Goal: Find specific page/section: Locate a particular part of the current website

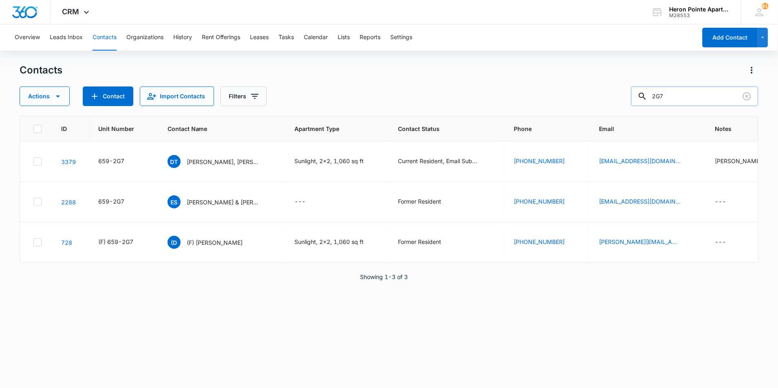
click at [684, 97] on input "2G7" at bounding box center [694, 96] width 127 height 20
click at [606, 101] on div "Actions Contact Import Contacts Filters 2G7" at bounding box center [389, 96] width 739 height 20
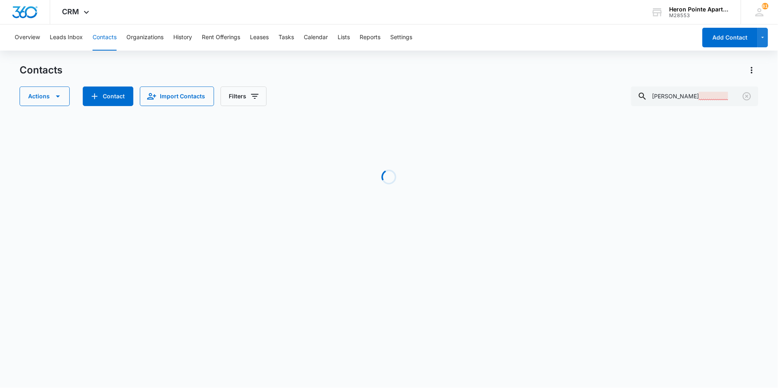
click at [699, 85] on div "Contacts Actions Contact Import Contacts Filters [PERSON_NAME]" at bounding box center [389, 85] width 739 height 42
click at [698, 91] on input "[PERSON_NAME]" at bounding box center [694, 96] width 127 height 20
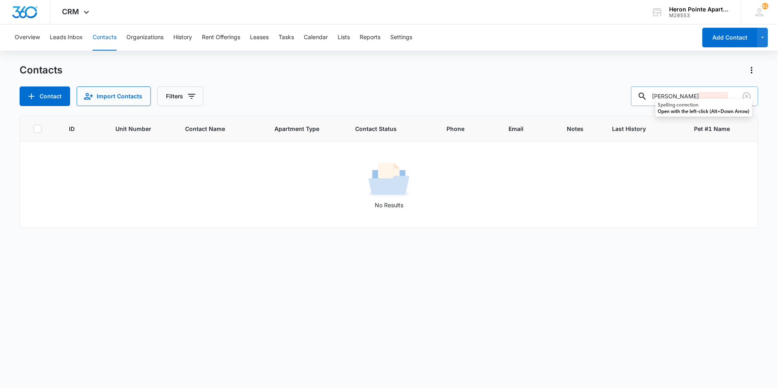
click at [702, 97] on input "[PERSON_NAME]" at bounding box center [694, 96] width 127 height 20
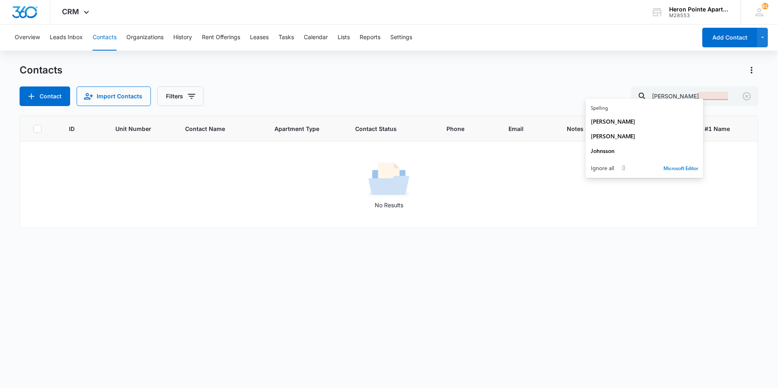
click at [99, 37] on button "Contacts" at bounding box center [105, 37] width 24 height 26
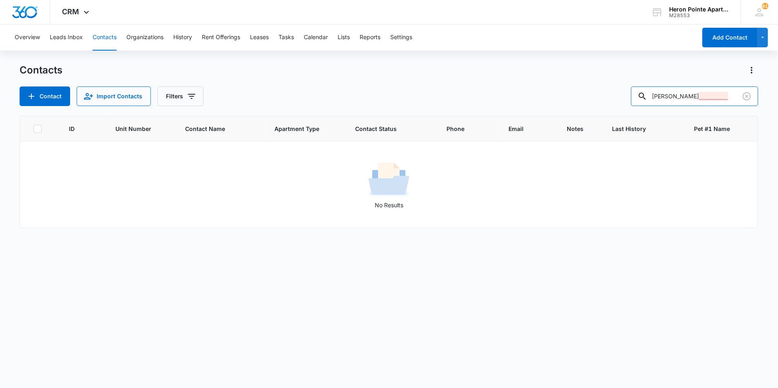
drag, startPoint x: 706, startPoint y: 96, endPoint x: 551, endPoint y: 108, distance: 155.0
click at [552, 108] on div "Contacts Contact Import Contacts Filters [PERSON_NAME] ID Unit Number Contact N…" at bounding box center [389, 225] width 739 height 323
click at [733, 101] on input "[PERSON_NAME]" at bounding box center [694, 96] width 127 height 20
click at [110, 35] on button "Contacts" at bounding box center [105, 37] width 24 height 26
click at [703, 98] on input "[PERSON_NAME]" at bounding box center [694, 96] width 127 height 20
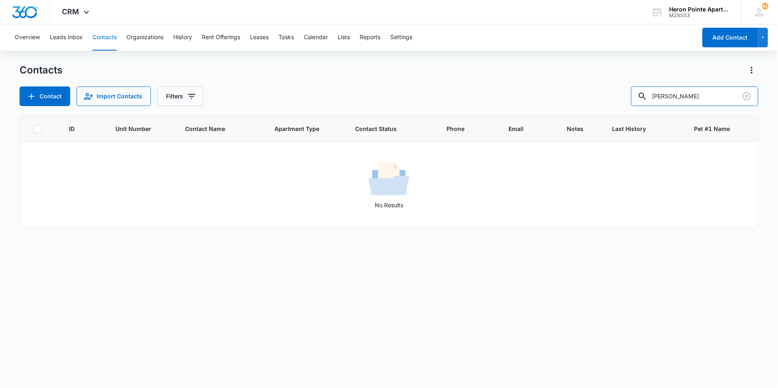
click at [591, 96] on div "Contact Import Contacts Filters [PERSON_NAME]" at bounding box center [389, 96] width 739 height 20
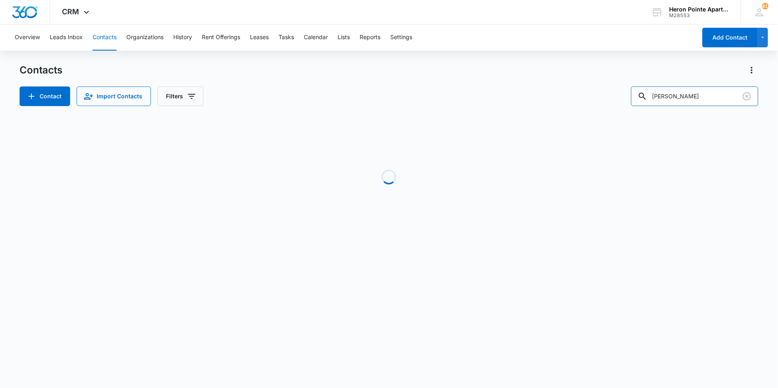
type input "[PERSON_NAME]"
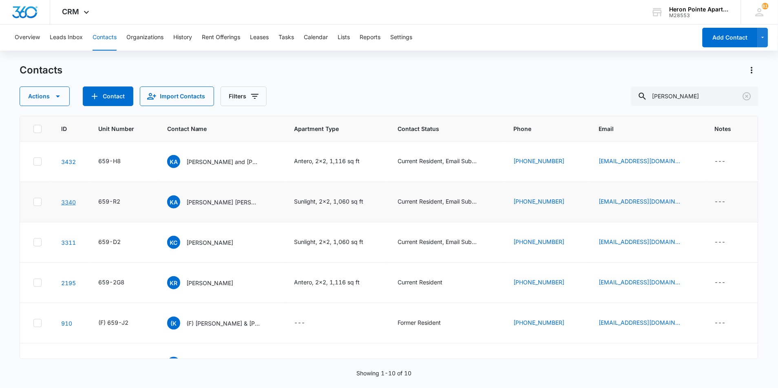
click at [64, 201] on link "3340" at bounding box center [68, 202] width 15 height 7
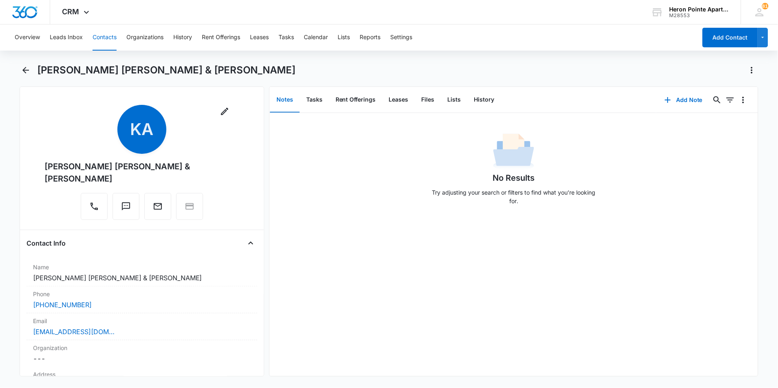
drag, startPoint x: 99, startPoint y: 40, endPoint x: 87, endPoint y: 41, distance: 11.9
click at [99, 40] on button "Contacts" at bounding box center [105, 37] width 24 height 26
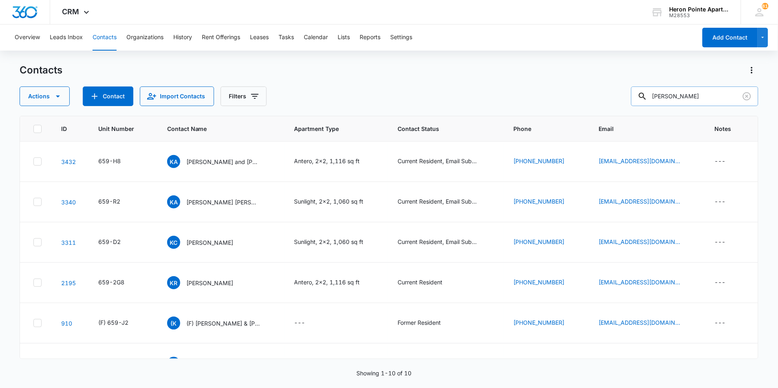
click at [686, 91] on input "[PERSON_NAME]" at bounding box center [694, 96] width 127 height 20
drag, startPoint x: 686, startPoint y: 91, endPoint x: 551, endPoint y: 91, distance: 135.0
click at [577, 97] on div "Actions Contact Import Contacts Filters [PERSON_NAME]" at bounding box center [389, 96] width 739 height 20
type input "m"
type input "2b5"
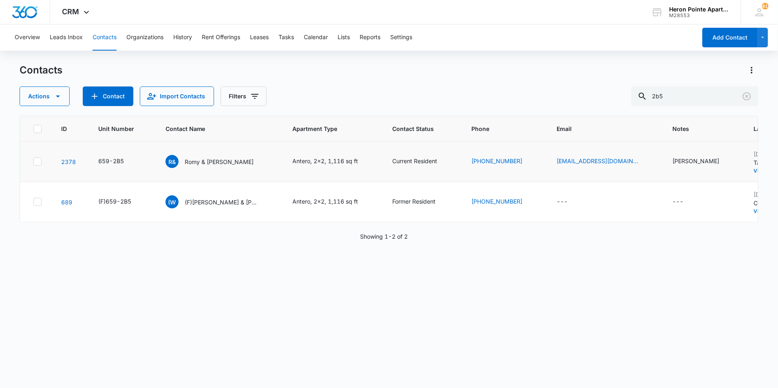
click at [84, 166] on td "2378" at bounding box center [69, 162] width 37 height 40
click at [66, 161] on link "2378" at bounding box center [68, 161] width 15 height 7
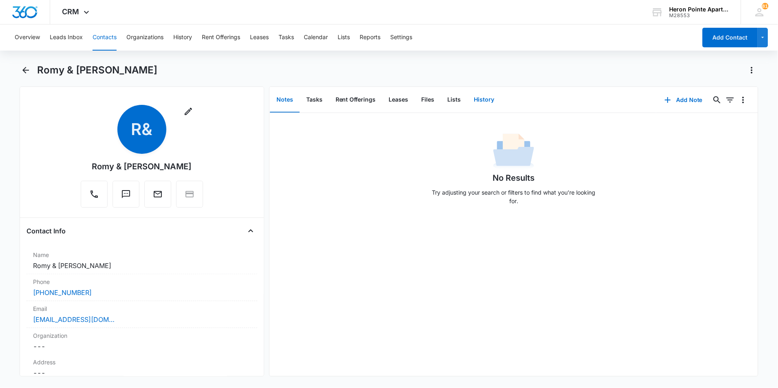
click at [482, 98] on button "History" at bounding box center [484, 99] width 33 height 25
click at [459, 100] on button "Lists" at bounding box center [454, 99] width 27 height 25
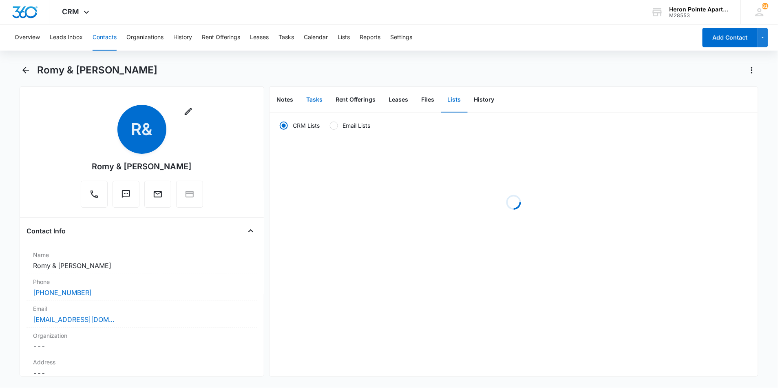
click at [313, 99] on button "Tasks" at bounding box center [314, 99] width 29 height 25
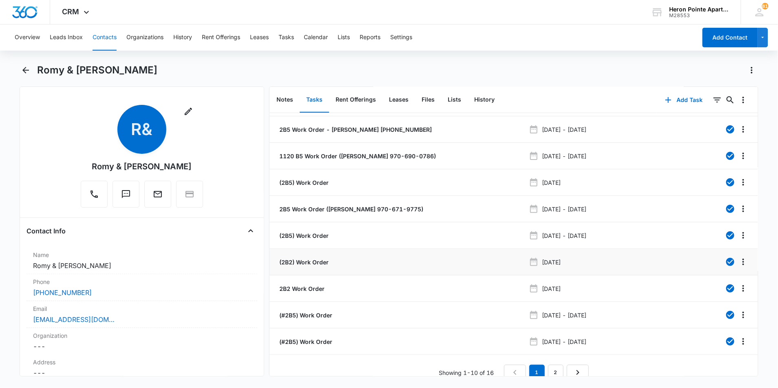
scroll to position [34, 0]
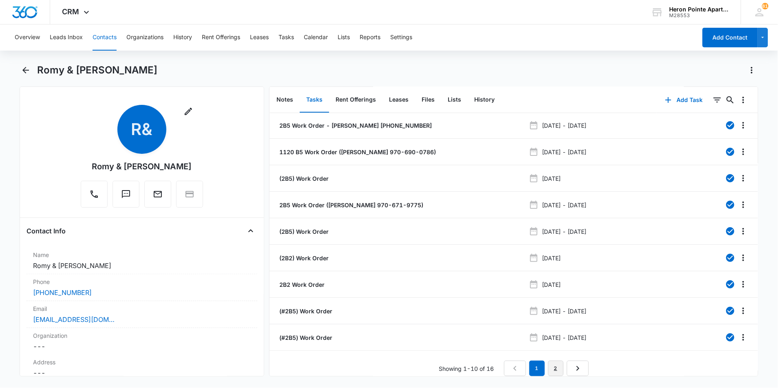
click at [549, 364] on link "2" at bounding box center [555, 367] width 15 height 15
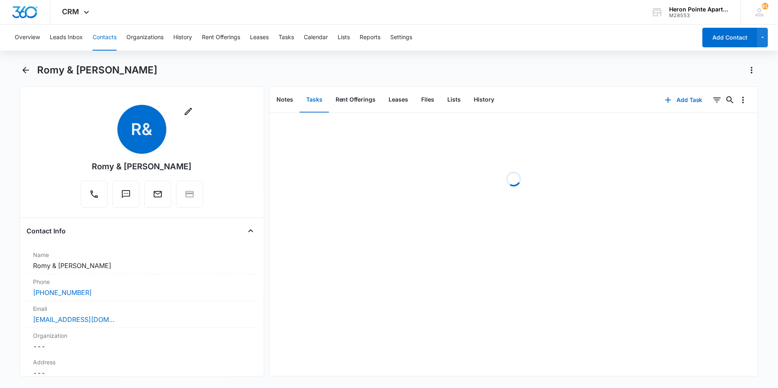
scroll to position [0, 0]
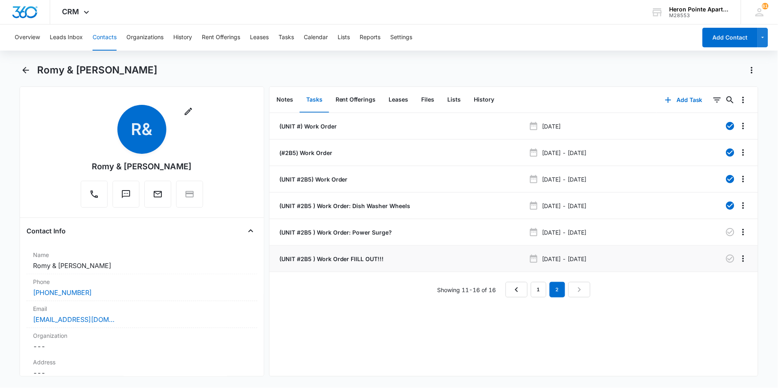
click at [360, 259] on p "(UNIT #2B5 ) Work Order FIILL OUT!!!" at bounding box center [331, 258] width 106 height 9
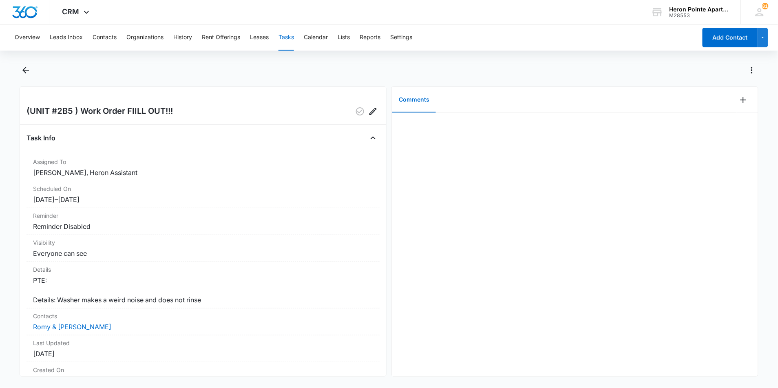
click at [33, 71] on div at bounding box center [389, 75] width 739 height 23
click at [20, 75] on button "Back" at bounding box center [26, 70] width 13 height 13
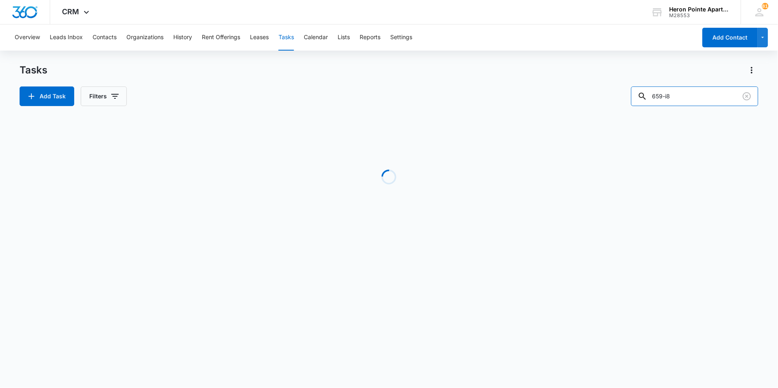
drag, startPoint x: 683, startPoint y: 93, endPoint x: 544, endPoint y: 109, distance: 139.3
click at [548, 109] on div "Tasks Add Task Filters 659-i8 Loading Task Start End Contacts Assigned By Assig…" at bounding box center [389, 156] width 739 height 184
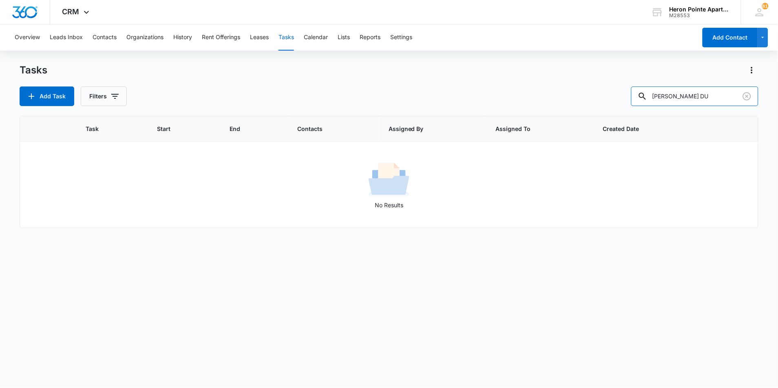
type input "[PERSON_NAME] DU"
click at [703, 92] on input "[PERSON_NAME] DU" at bounding box center [694, 96] width 127 height 20
drag, startPoint x: 703, startPoint y: 92, endPoint x: 585, endPoint y: 61, distance: 122.2
click at [609, 84] on div "Tasks Add Task Filters [PERSON_NAME] DU" at bounding box center [389, 85] width 739 height 42
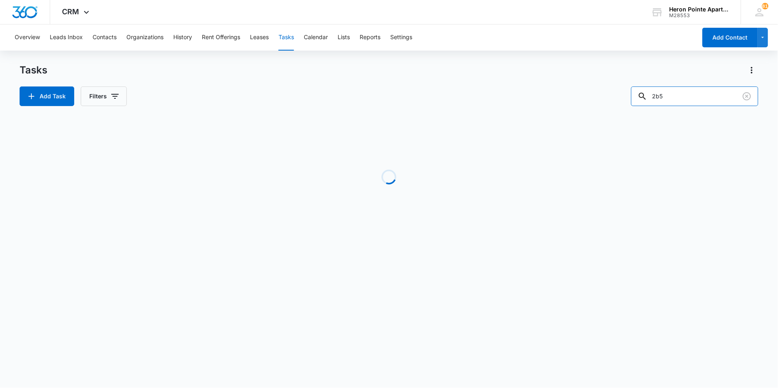
type input "2b5"
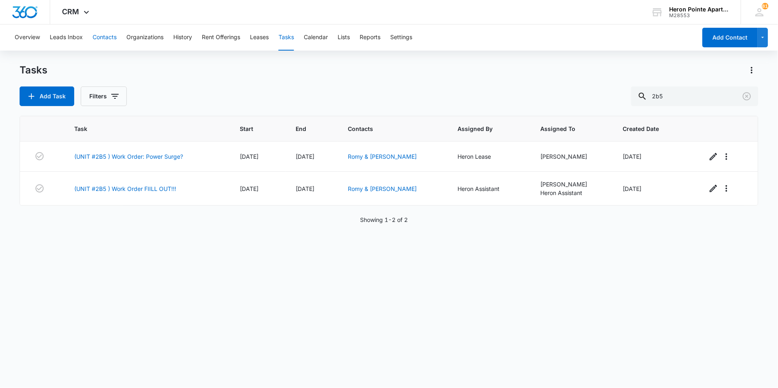
click at [98, 39] on button "Contacts" at bounding box center [105, 37] width 24 height 26
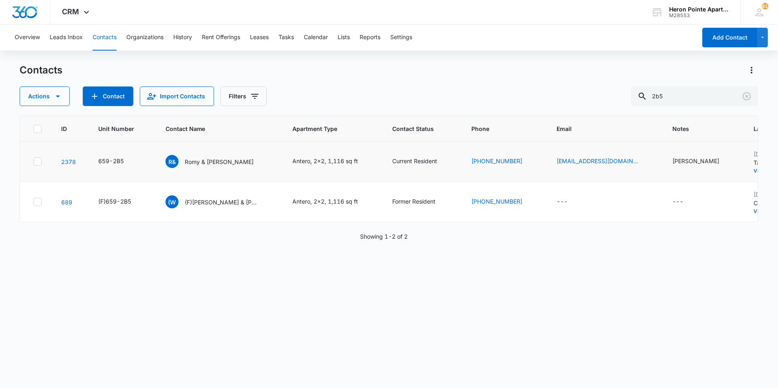
click at [76, 158] on td "2378" at bounding box center [69, 162] width 37 height 40
click at [72, 162] on link "2378" at bounding box center [68, 161] width 15 height 7
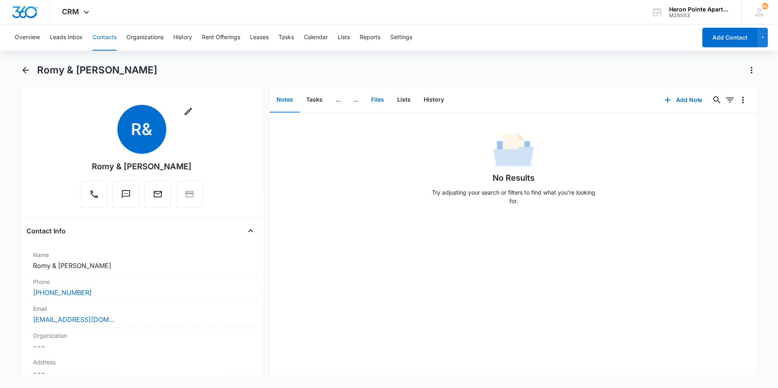
click at [383, 100] on button "Files" at bounding box center [378, 99] width 26 height 25
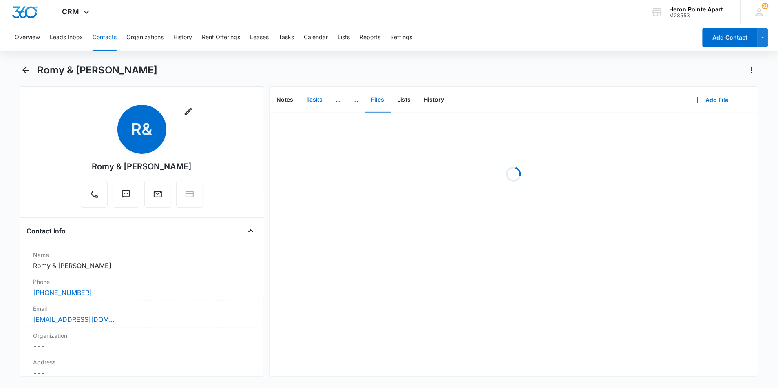
click at [316, 102] on button "Tasks" at bounding box center [314, 99] width 29 height 25
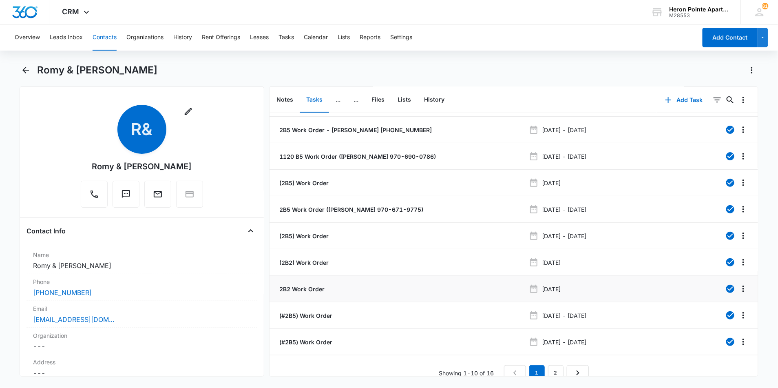
scroll to position [34, 0]
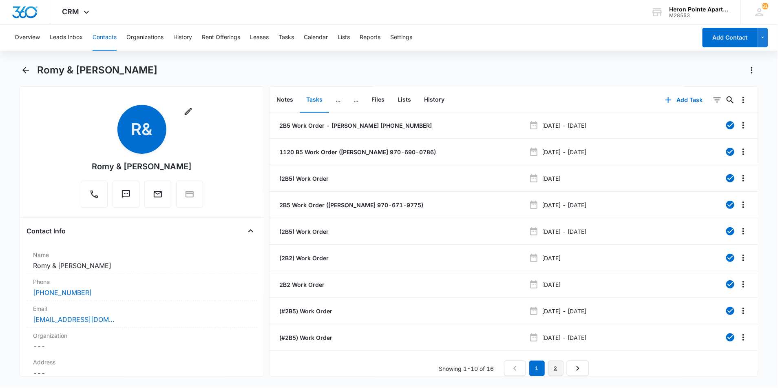
click at [557, 360] on link "2" at bounding box center [555, 367] width 15 height 15
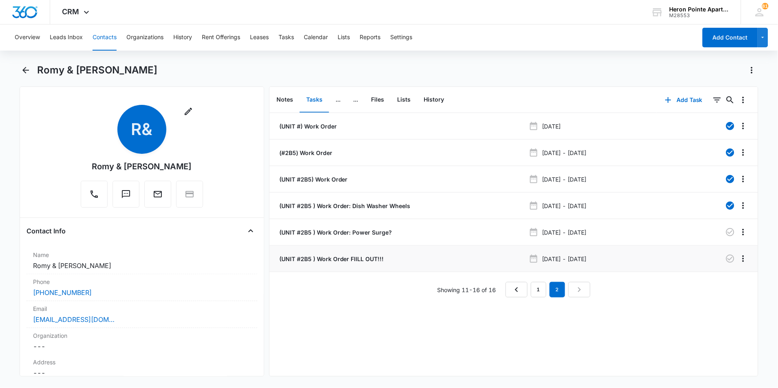
click at [337, 256] on p "(UNIT #2B5 ) Work Order FIILL OUT!!!" at bounding box center [331, 258] width 106 height 9
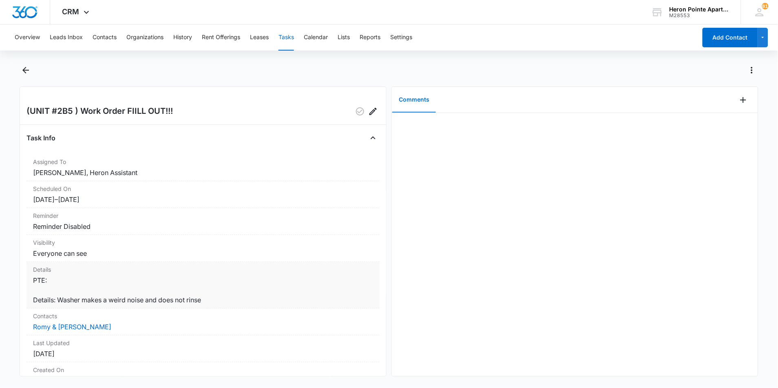
scroll to position [80, 0]
